Goal: Feedback & Contribution: Leave review/rating

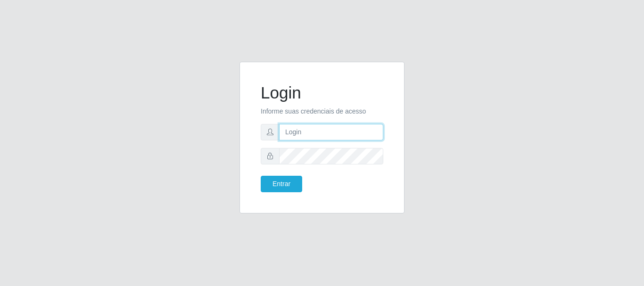
click at [358, 136] on input "text" at bounding box center [331, 132] width 104 height 17
type input "[EMAIL_ADDRESS][DOMAIN_NAME]"
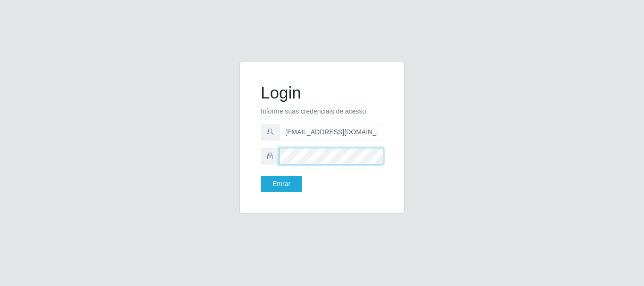
click at [261, 176] on button "Entrar" at bounding box center [281, 184] width 41 height 17
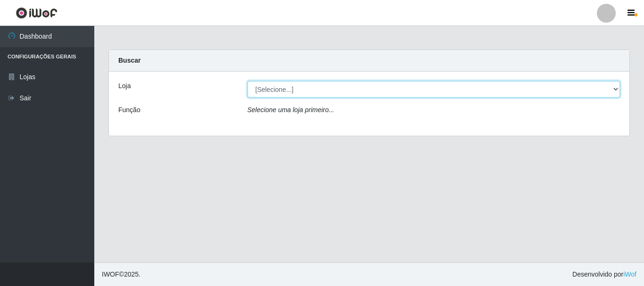
click at [335, 86] on select "[Selecione...] Queiroz Atacadão - [GEOGRAPHIC_DATA]" at bounding box center [434, 89] width 373 height 17
select select "464"
click at [248, 81] on select "[Selecione...] Queiroz Atacadão - [GEOGRAPHIC_DATA]" at bounding box center [434, 89] width 373 height 17
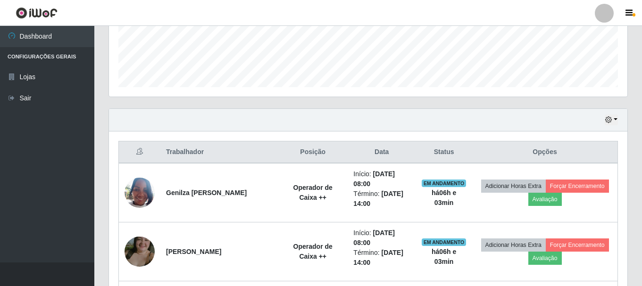
scroll to position [266, 0]
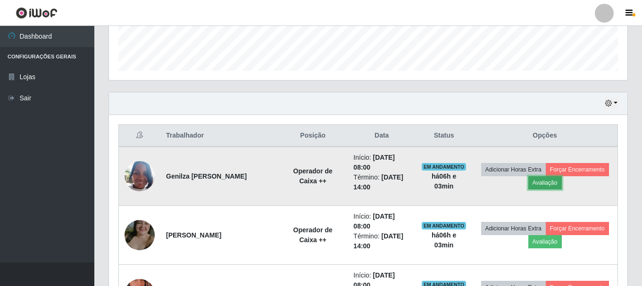
click at [542, 185] on button "Avaliação" at bounding box center [544, 182] width 33 height 13
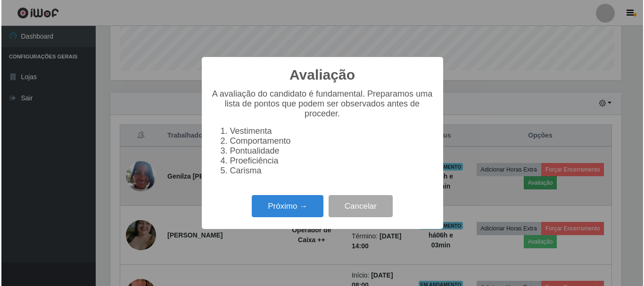
scroll to position [196, 514]
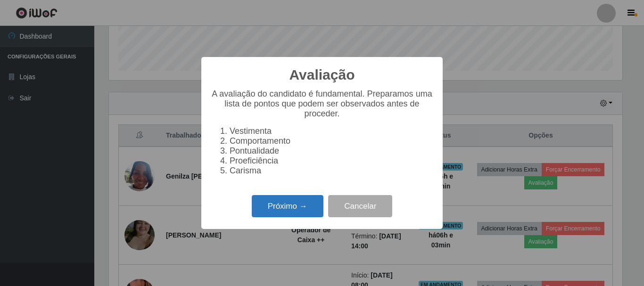
click at [289, 214] on button "Próximo →" at bounding box center [288, 206] width 72 height 22
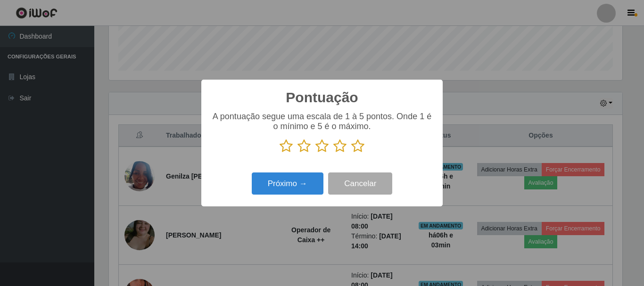
click at [357, 149] on icon at bounding box center [357, 146] width 13 height 14
click at [351, 153] on input "radio" at bounding box center [351, 153] width 0 height 0
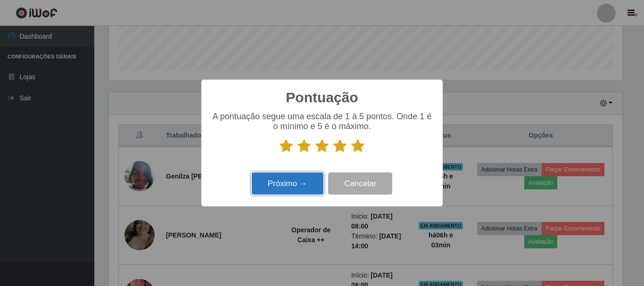
click at [293, 185] on button "Próximo →" at bounding box center [288, 184] width 72 height 22
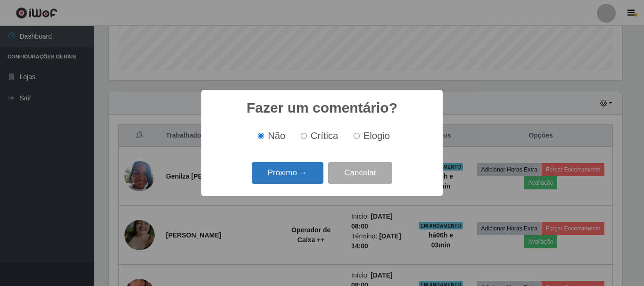
click at [303, 174] on button "Próximo →" at bounding box center [288, 173] width 72 height 22
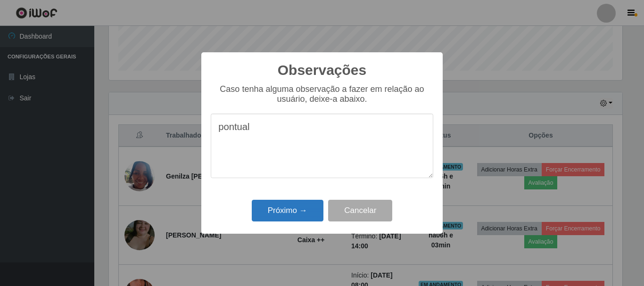
type textarea "pontual"
click at [286, 211] on button "Próximo →" at bounding box center [288, 211] width 72 height 22
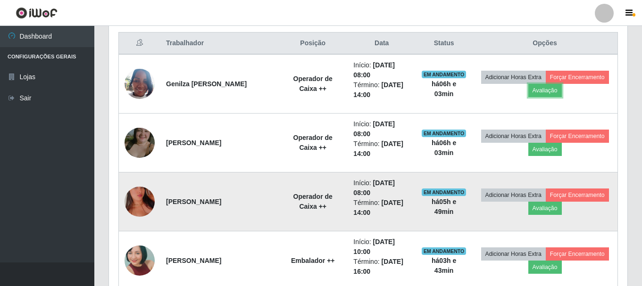
scroll to position [361, 0]
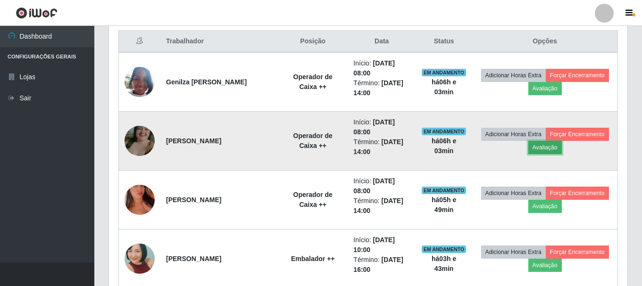
click at [541, 150] on button "Avaliação" at bounding box center [544, 147] width 33 height 13
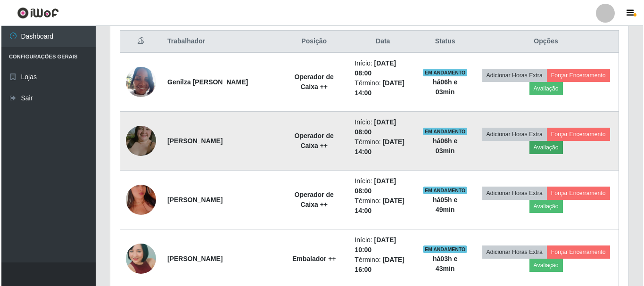
scroll to position [196, 514]
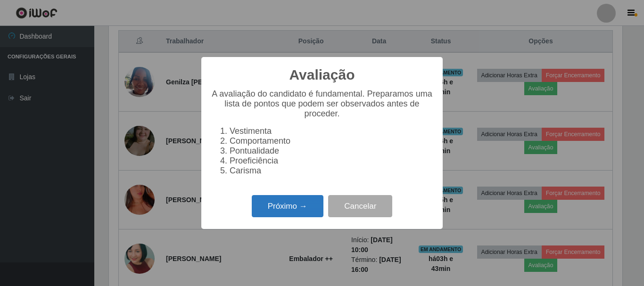
click at [314, 211] on button "Próximo →" at bounding box center [288, 206] width 72 height 22
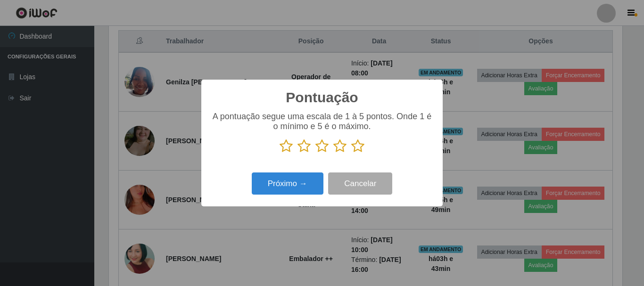
scroll to position [471388, 471070]
click at [360, 149] on icon at bounding box center [357, 146] width 13 height 14
click at [351, 153] on input "radio" at bounding box center [351, 153] width 0 height 0
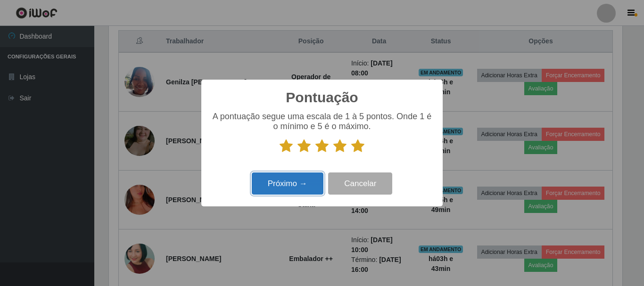
click at [296, 180] on button "Próximo →" at bounding box center [288, 184] width 72 height 22
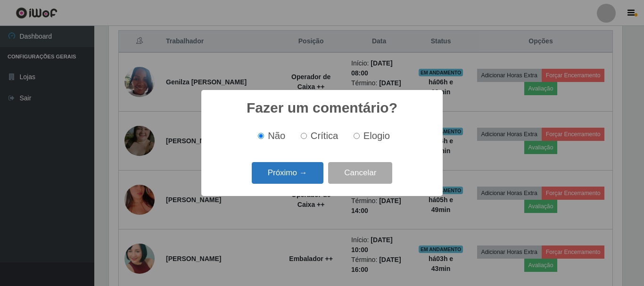
click at [297, 172] on button "Próximo →" at bounding box center [288, 173] width 72 height 22
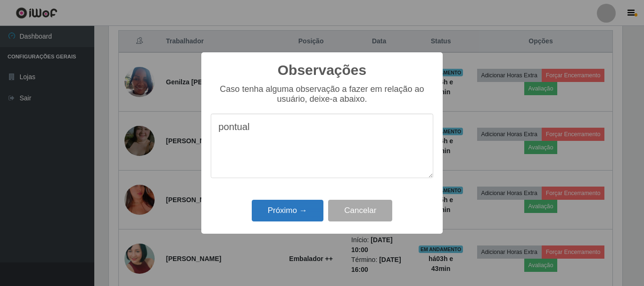
type textarea "pontual"
click at [289, 208] on button "Próximo →" at bounding box center [288, 211] width 72 height 22
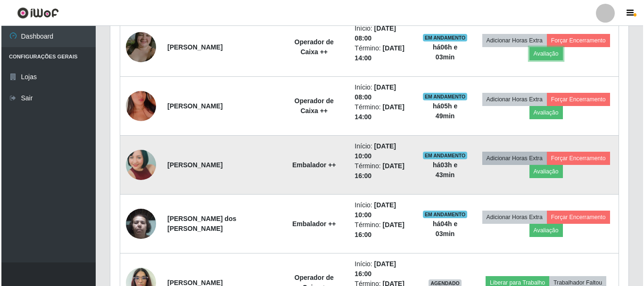
scroll to position [455, 0]
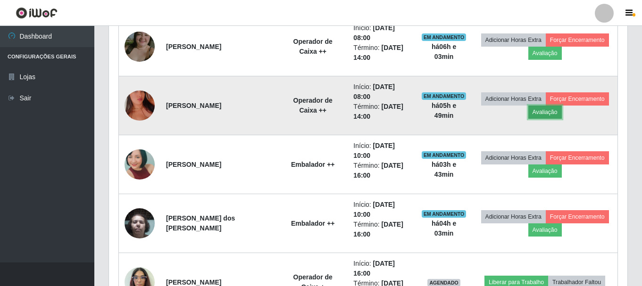
click at [545, 114] on button "Avaliação" at bounding box center [544, 112] width 33 height 13
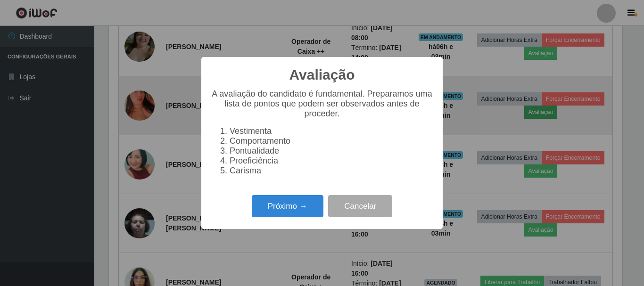
scroll to position [196, 514]
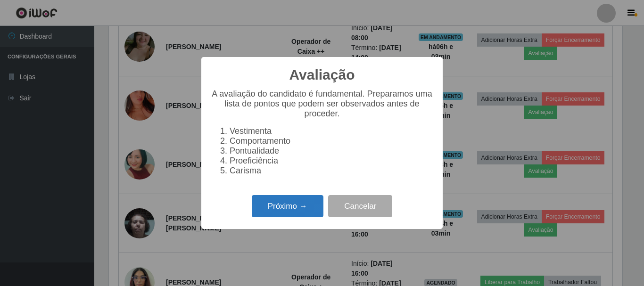
click at [311, 210] on button "Próximo →" at bounding box center [288, 206] width 72 height 22
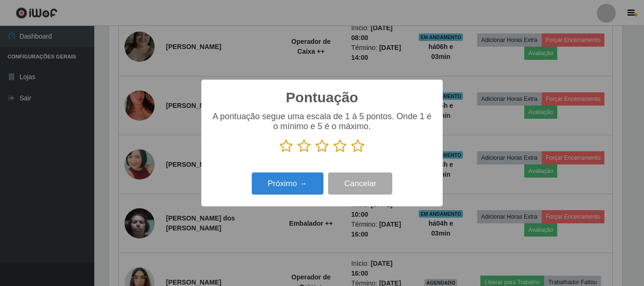
scroll to position [471388, 471070]
click at [360, 144] on icon at bounding box center [357, 146] width 13 height 14
click at [351, 153] on input "radio" at bounding box center [351, 153] width 0 height 0
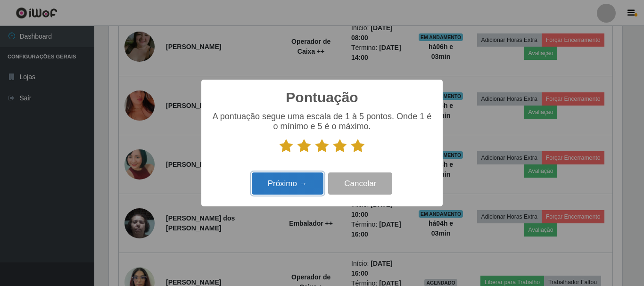
click at [269, 188] on button "Próximo →" at bounding box center [288, 184] width 72 height 22
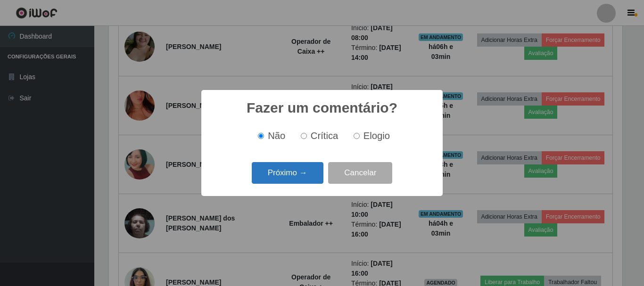
click at [297, 174] on button "Próximo →" at bounding box center [288, 173] width 72 height 22
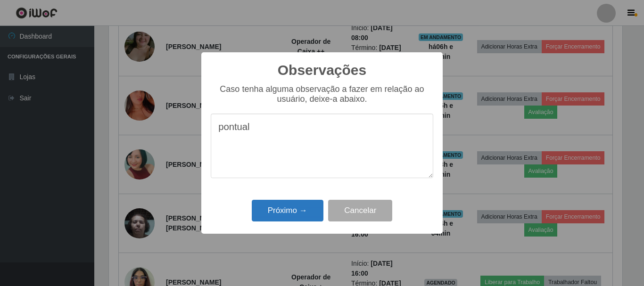
type textarea "pontual"
click at [297, 203] on button "Próximo →" at bounding box center [288, 211] width 72 height 22
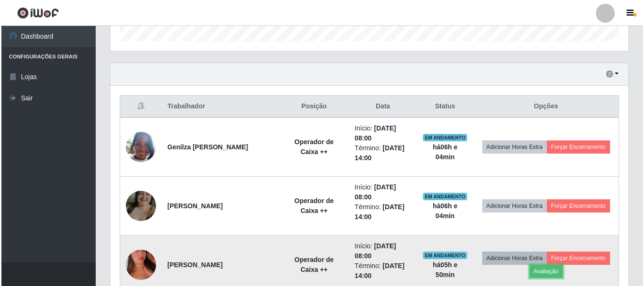
scroll to position [266, 0]
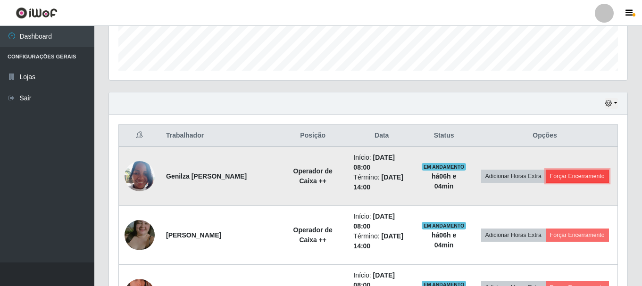
click at [582, 173] on button "Forçar Encerramento" at bounding box center [577, 176] width 63 height 13
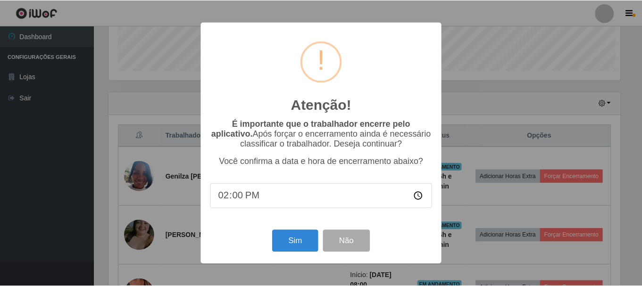
scroll to position [196, 514]
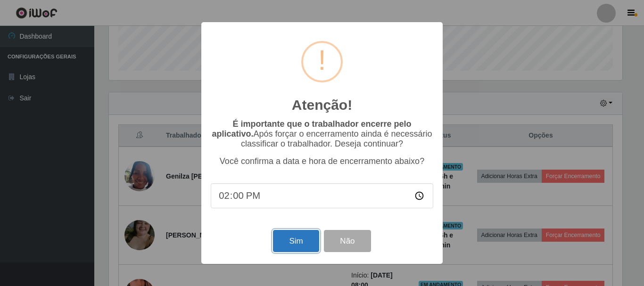
click at [294, 252] on button "Sim" at bounding box center [296, 241] width 46 height 22
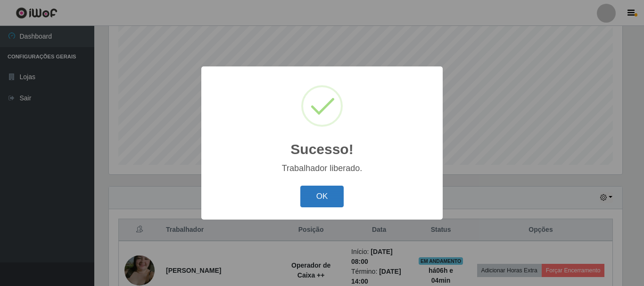
click at [334, 196] on button "OK" at bounding box center [322, 197] width 44 height 22
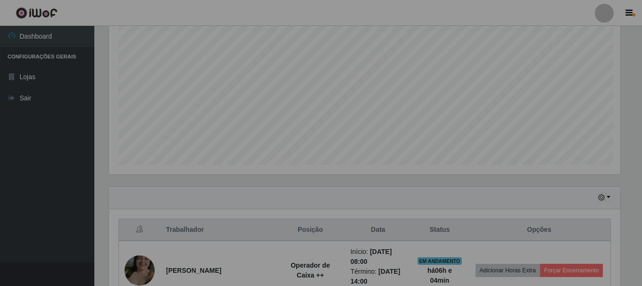
scroll to position [0, 0]
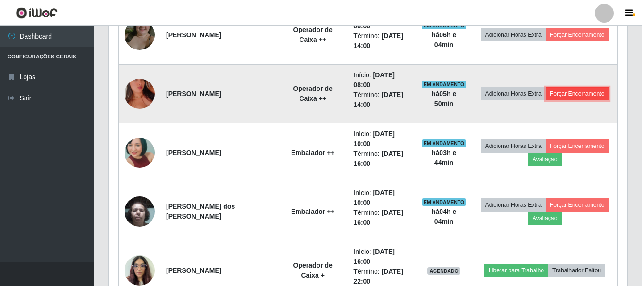
click at [573, 93] on button "Forçar Encerramento" at bounding box center [577, 93] width 63 height 13
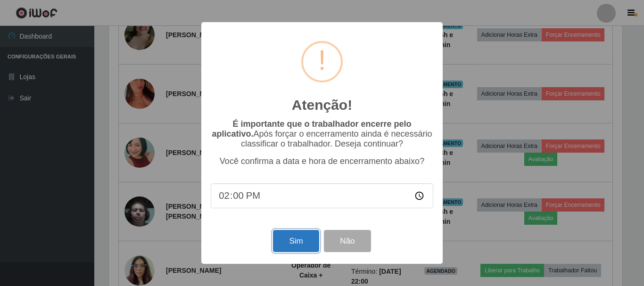
click at [303, 248] on button "Sim" at bounding box center [296, 241] width 46 height 22
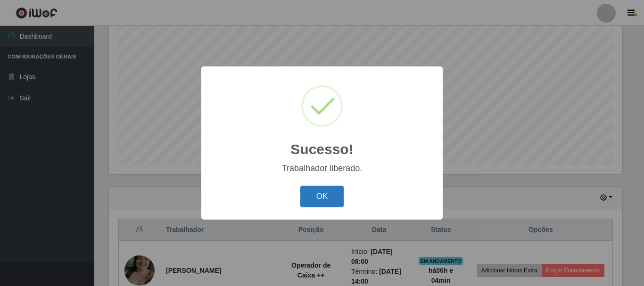
click at [329, 200] on button "OK" at bounding box center [322, 197] width 44 height 22
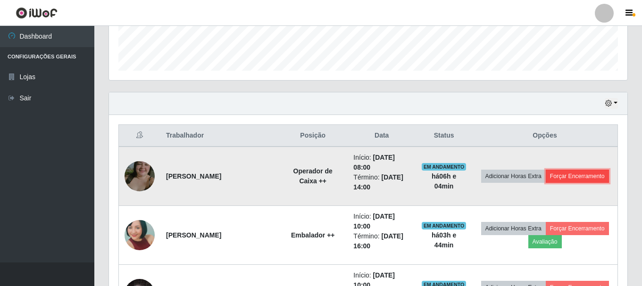
click at [576, 174] on button "Forçar Encerramento" at bounding box center [577, 176] width 63 height 13
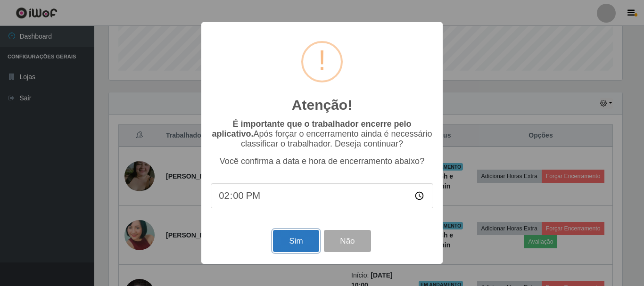
click at [299, 241] on button "Sim" at bounding box center [296, 241] width 46 height 22
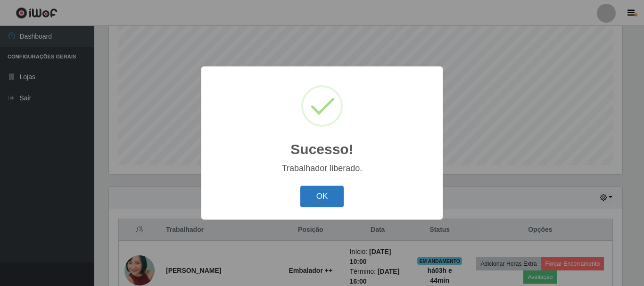
click at [324, 196] on button "OK" at bounding box center [322, 197] width 44 height 22
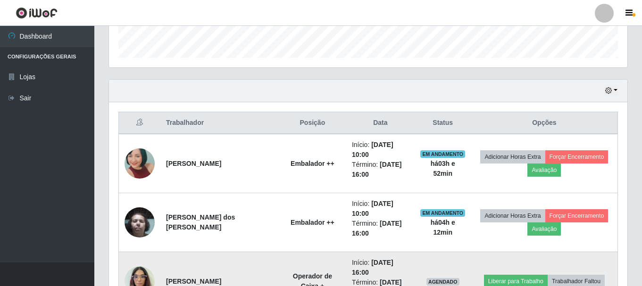
scroll to position [278, 0]
